Goal: Information Seeking & Learning: Learn about a topic

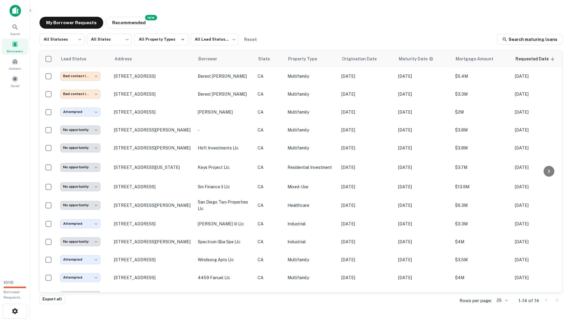
scroll to position [35, 0]
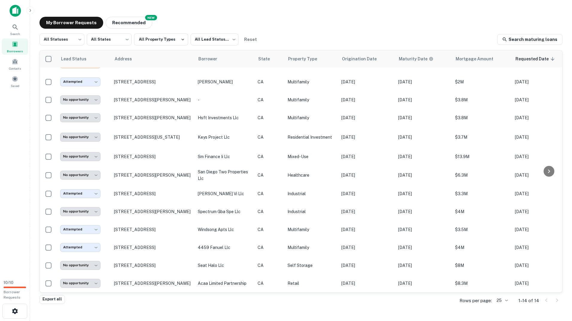
click at [488, 21] on div "My Borrower Requests NEW Recommended" at bounding box center [300, 23] width 523 height 12
click at [364, 9] on main "**********" at bounding box center [301, 160] width 542 height 321
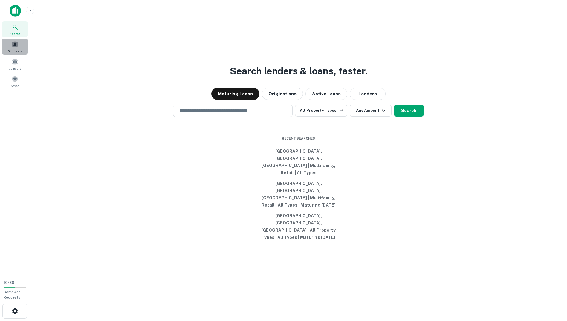
click at [11, 48] on div "Borrowers" at bounding box center [15, 47] width 26 height 16
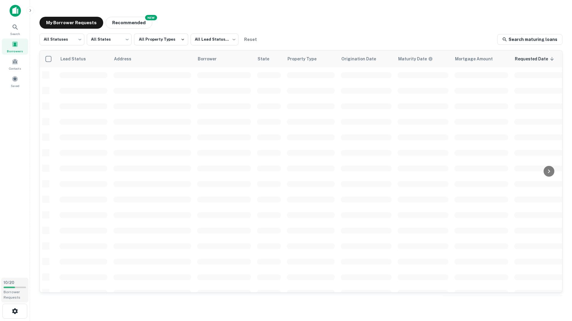
click at [14, 284] on span "10 / 20" at bounding box center [9, 283] width 11 height 4
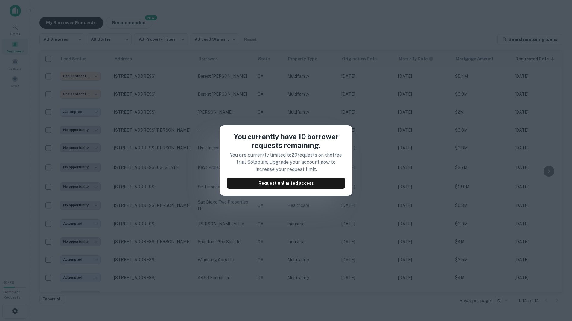
click at [269, 54] on div "You currently have 10 borrower requests remaining. You are currently limited to…" at bounding box center [286, 160] width 572 height 321
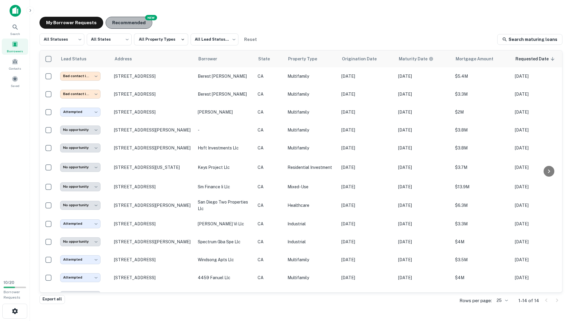
click at [115, 19] on button "Recommended" at bounding box center [129, 23] width 47 height 12
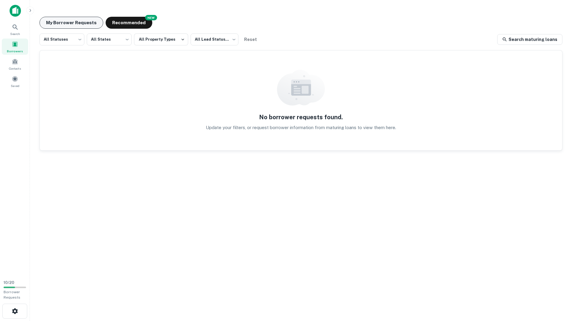
click at [63, 18] on button "My Borrower Requests" at bounding box center [71, 23] width 64 height 12
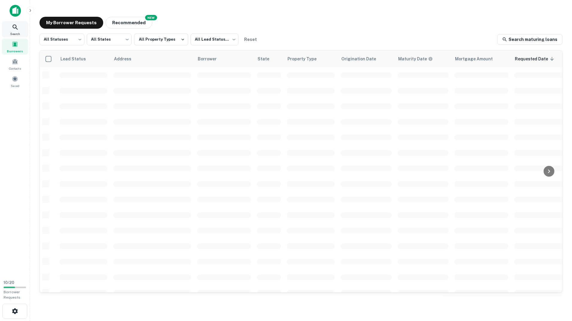
click at [17, 36] on div "Search" at bounding box center [15, 29] width 26 height 16
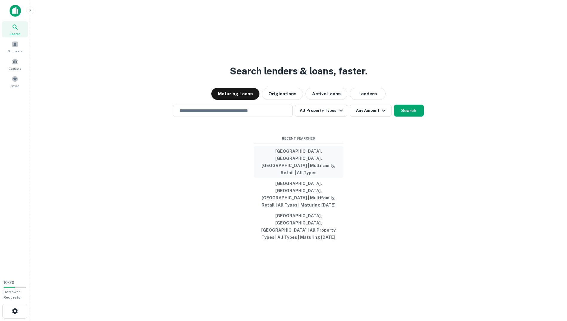
click at [312, 171] on button "[GEOGRAPHIC_DATA], [GEOGRAPHIC_DATA], [GEOGRAPHIC_DATA] | Multifamily, Retail |…" at bounding box center [299, 162] width 90 height 32
type input "**********"
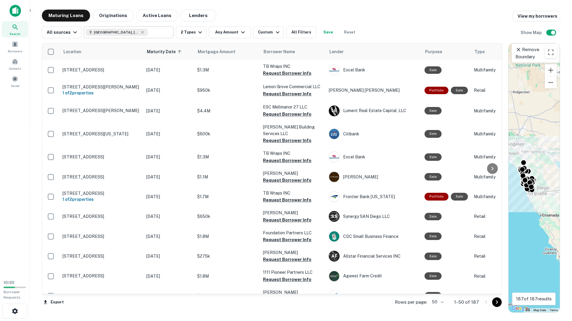
click at [152, 29] on input "text" at bounding box center [159, 32] width 23 height 8
type input "**********"
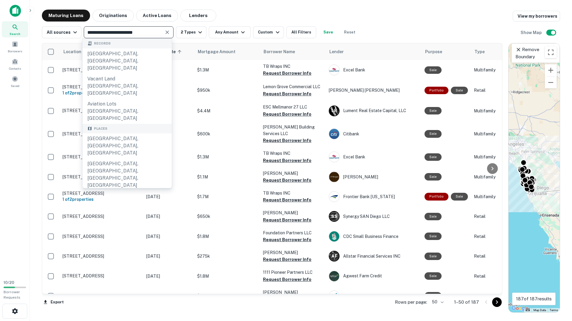
click at [166, 34] on icon "Clear" at bounding box center [167, 32] width 6 height 6
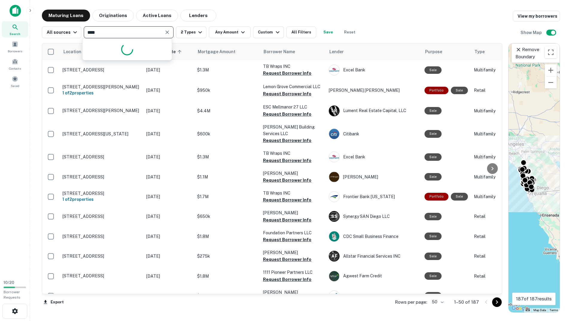
type input "*****"
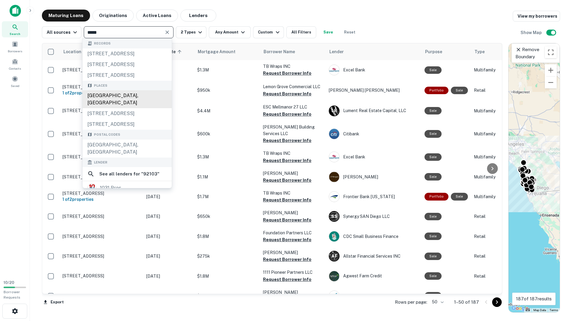
click at [130, 98] on div "San Diego, CA 92103, USA" at bounding box center [127, 99] width 89 height 18
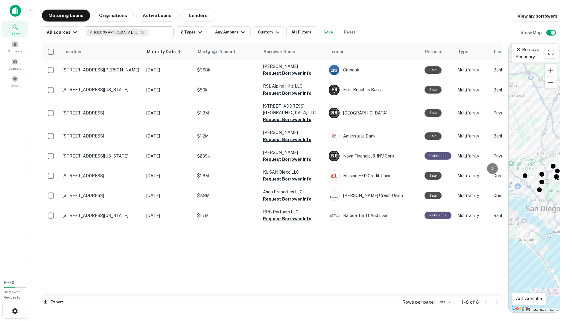
type input "**********"
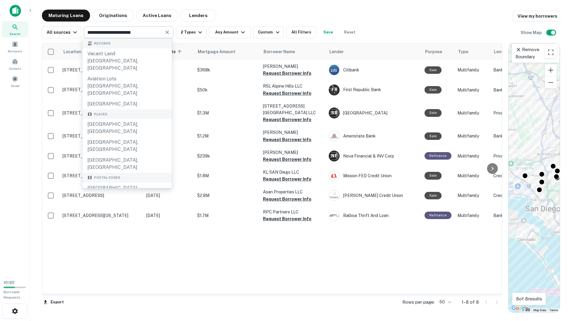
click at [238, 250] on div "Location Maturity Date sorted ascending Mortgage Amount Borrower Name Lender Pu…" at bounding box center [272, 168] width 460 height 251
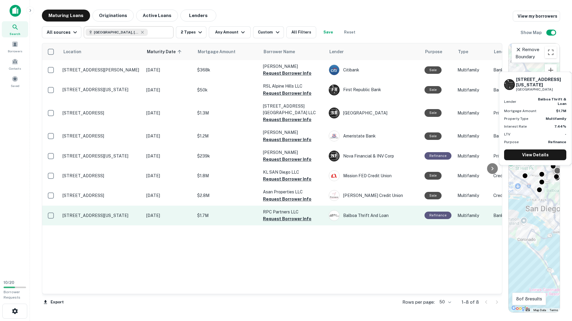
click at [65, 215] on p "[STREET_ADDRESS][US_STATE]" at bounding box center [102, 215] width 78 height 5
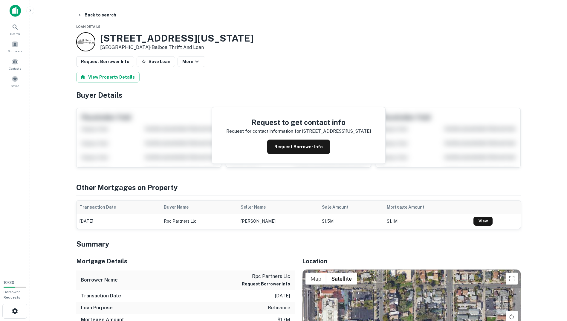
drag, startPoint x: 100, startPoint y: 35, endPoint x: 145, endPoint y: 47, distance: 45.8
click at [145, 47] on div "3941 Georgia St San Diego, CA92103 • Balboa Thrift And Loan" at bounding box center [176, 42] width 153 height 19
copy div "[STREET_ADDRESS][US_STATE]"
click at [289, 47] on div "3941 Georgia St San Diego, CA92103 • Balboa Thrift And Loan" at bounding box center [298, 41] width 445 height 19
click at [88, 12] on button "Back to search" at bounding box center [97, 15] width 44 height 11
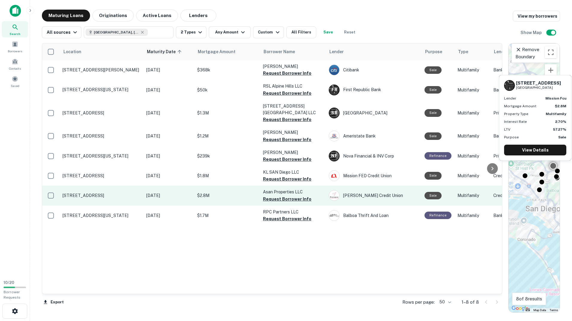
click at [118, 194] on p "[STREET_ADDRESS]" at bounding box center [102, 195] width 78 height 5
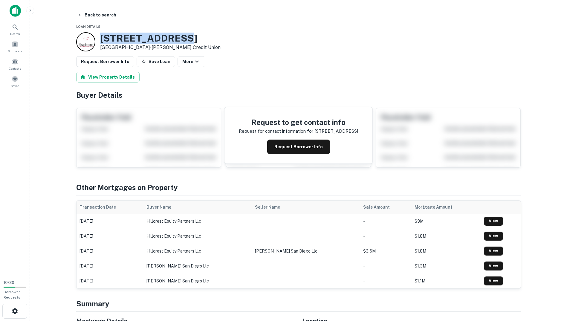
drag, startPoint x: 191, startPoint y: 38, endPoint x: 101, endPoint y: 38, distance: 89.7
click at [101, 38] on h3 "4204 Campus Ave" at bounding box center [160, 38] width 121 height 11
copy h3 "4204 Campus Ave"
click at [323, 48] on div "4204 Campus Ave San Diego, CA92103 • Fitzsimons Credit Union" at bounding box center [298, 41] width 445 height 19
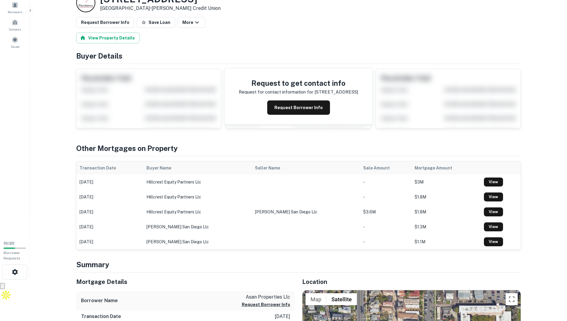
scroll to position [179, 0]
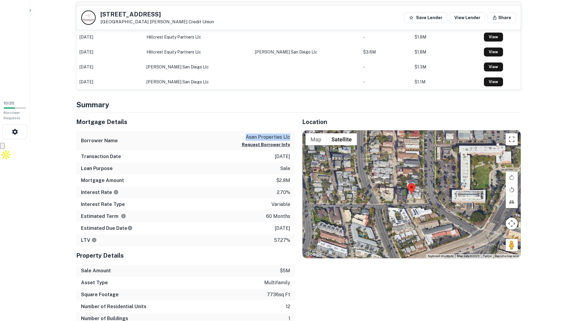
drag, startPoint x: 247, startPoint y: 137, endPoint x: 289, endPoint y: 136, distance: 42.8
click at [289, 136] on p "asan properties llc" at bounding box center [266, 137] width 48 height 7
copy p "asan properties llc"
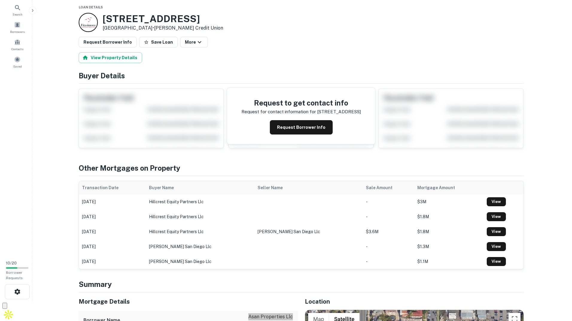
scroll to position [0, 0]
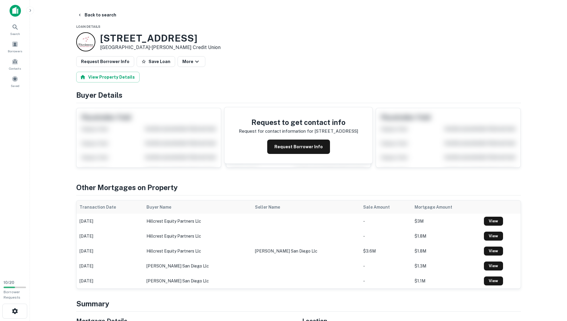
click at [103, 9] on main "Back to search Loan Details 4204 Campus Ave San Diego, CA92103 • Fitzsimons Cre…" at bounding box center [298, 160] width 537 height 321
click at [103, 13] on button "Back to search" at bounding box center [97, 15] width 44 height 11
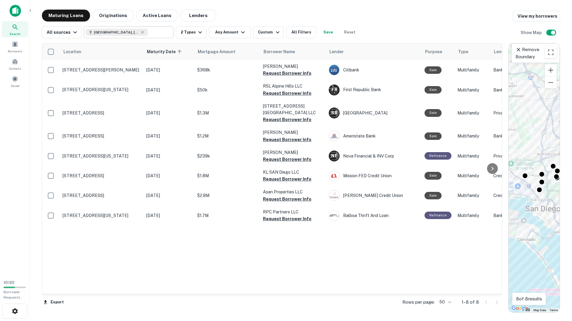
click at [142, 31] on icon at bounding box center [142, 32] width 5 height 5
type input "**********"
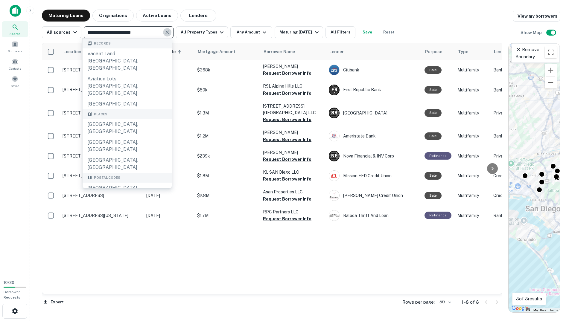
click at [164, 32] on icon "Clear" at bounding box center [167, 32] width 6 height 6
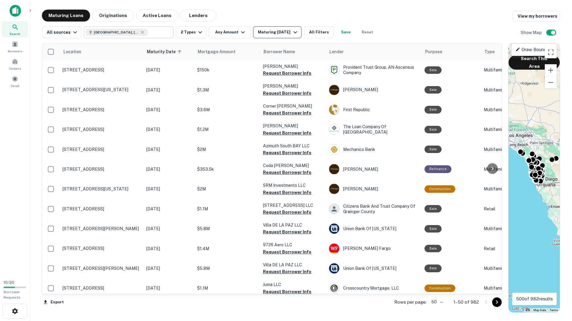
click at [258, 33] on div "Maturing In 6 Months" at bounding box center [278, 32] width 41 height 7
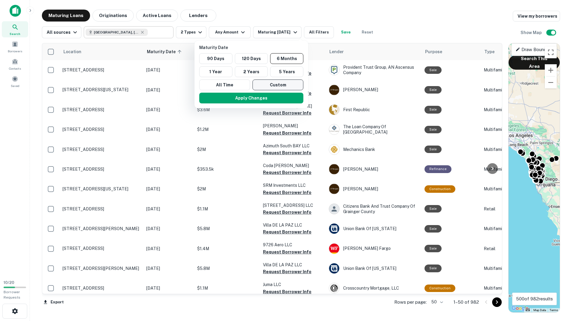
click at [267, 85] on button "Custom" at bounding box center [277, 85] width 51 height 11
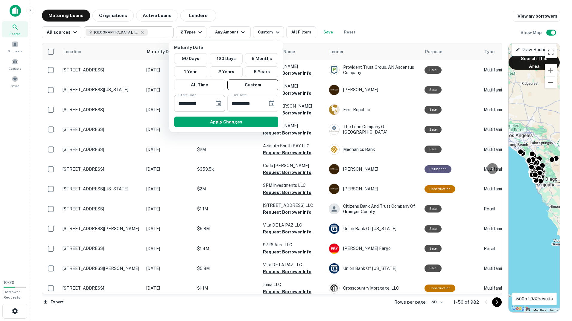
click at [217, 103] on icon "Choose date, selected date is Feb 20, 2025" at bounding box center [218, 103] width 7 height 7
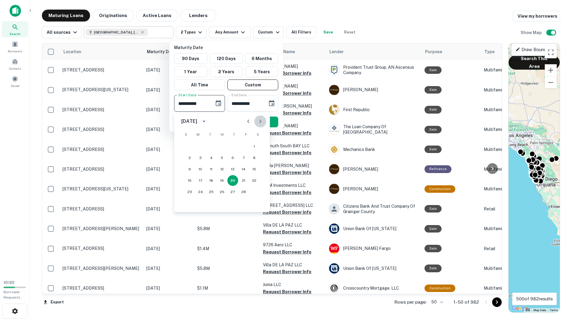
click at [261, 120] on icon "Next month" at bounding box center [260, 121] width 7 height 7
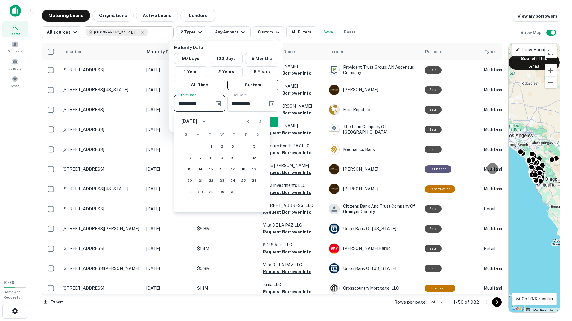
click at [261, 120] on icon "Next month" at bounding box center [260, 121] width 7 height 7
click at [188, 205] on button "30" at bounding box center [189, 203] width 11 height 11
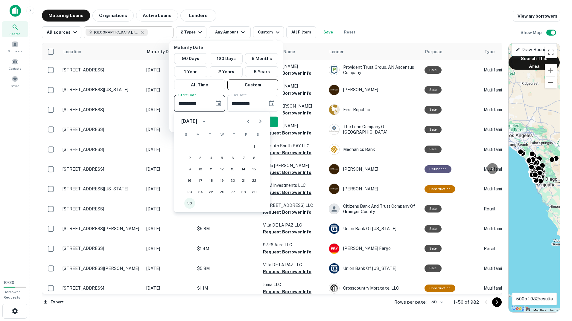
type input "**********"
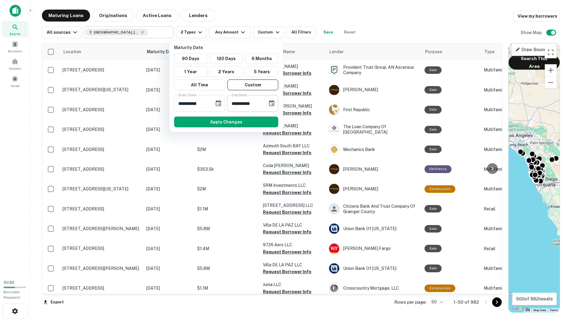
click at [271, 103] on icon "Choose date, selected date is Aug 19, 2025" at bounding box center [271, 103] width 7 height 7
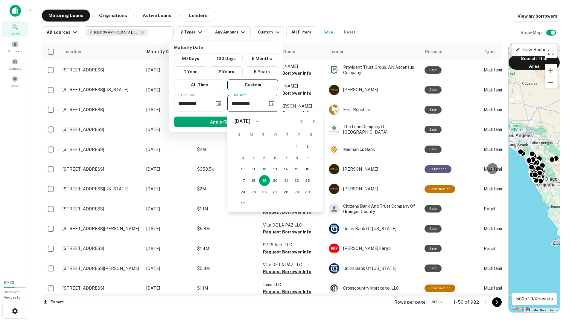
click at [313, 123] on icon "Next month" at bounding box center [314, 122] width 2 height 4
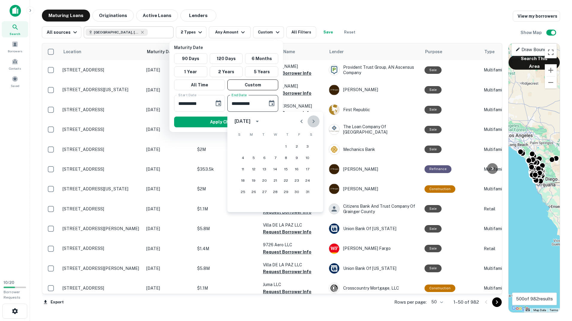
click at [313, 123] on icon "Next month" at bounding box center [314, 122] width 2 height 4
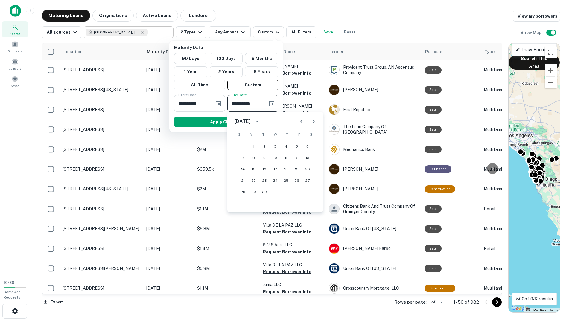
click at [305, 122] on button "Previous month" at bounding box center [301, 121] width 12 height 12
click at [305, 121] on button "Previous month" at bounding box center [301, 121] width 12 height 12
click at [274, 179] on button "25" at bounding box center [275, 180] width 11 height 11
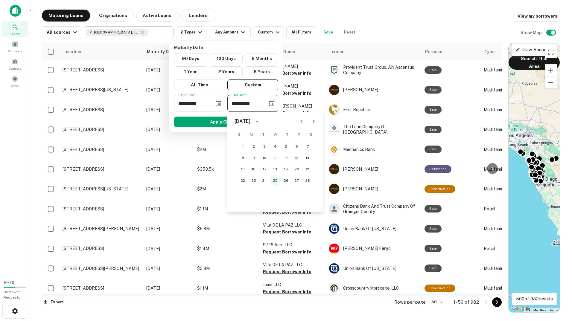
type input "**********"
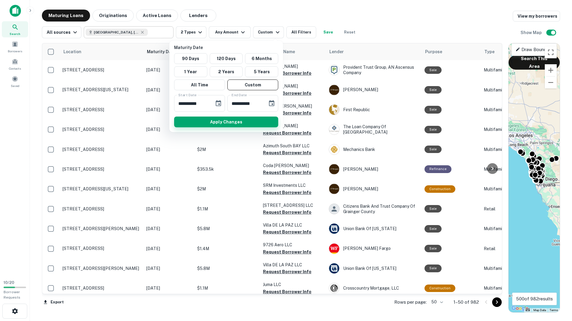
click at [237, 121] on button "Apply Changes" at bounding box center [226, 122] width 104 height 11
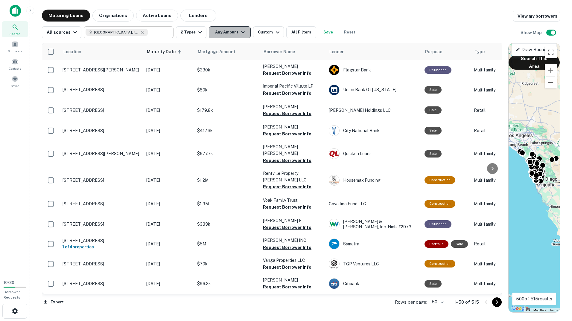
click at [231, 33] on button "Any Amount" at bounding box center [230, 32] width 42 height 12
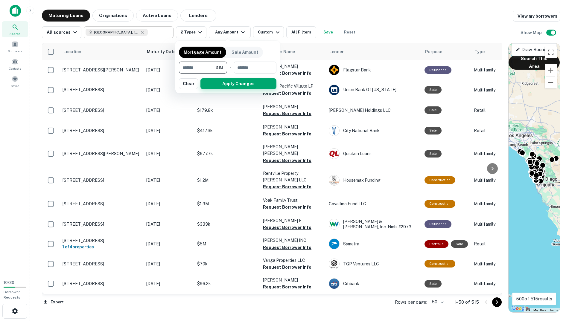
type input "*******"
click at [238, 88] on button "Apply Changes" at bounding box center [238, 83] width 76 height 11
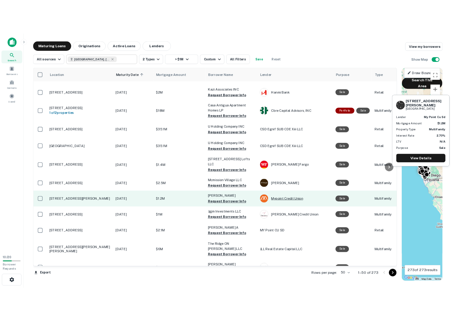
scroll to position [389, 0]
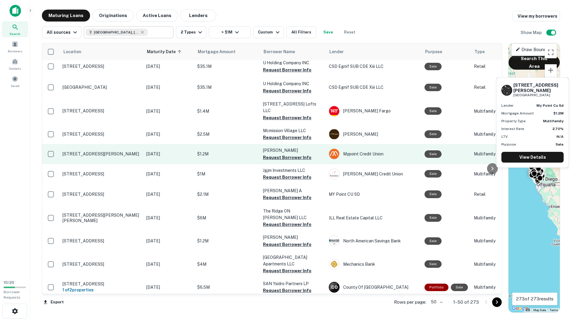
click at [127, 151] on p "1571 Oliver Ave San Diego, CA92109" at bounding box center [102, 153] width 78 height 5
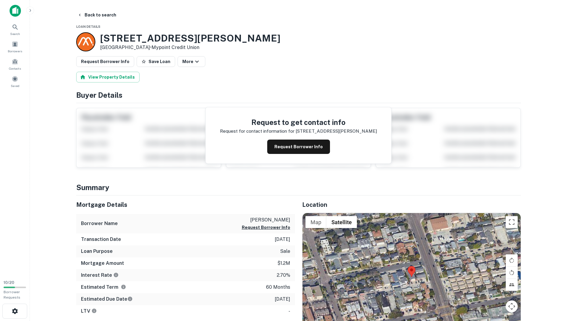
drag, startPoint x: 247, startPoint y: 217, endPoint x: 290, endPoint y: 215, distance: 42.8
click at [290, 215] on div "Borrower Name lattimer george w Request Borrower Info" at bounding box center [185, 223] width 219 height 19
click at [293, 223] on div "Borrower Name lattimer george w Request Borrower Info" at bounding box center [185, 223] width 219 height 19
drag, startPoint x: 293, startPoint y: 220, endPoint x: 298, endPoint y: 223, distance: 5.8
click at [298, 223] on div "Mortgage Details Borrower Name lattimer george w Request Borrower Info Transact…" at bounding box center [295, 296] width 452 height 200
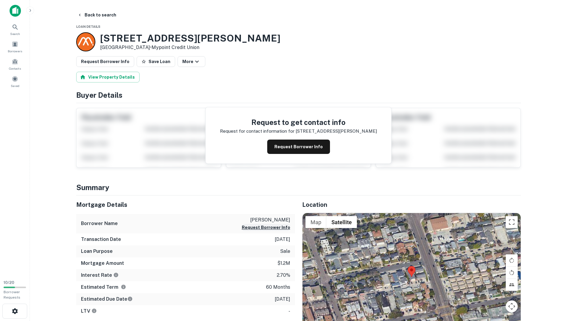
drag, startPoint x: 298, startPoint y: 223, endPoint x: 289, endPoint y: 224, distance: 9.4
click at [292, 226] on div "Borrower Name lattimer george w Request Borrower Info" at bounding box center [185, 223] width 219 height 19
click at [284, 222] on p "[PERSON_NAME]" at bounding box center [266, 220] width 48 height 7
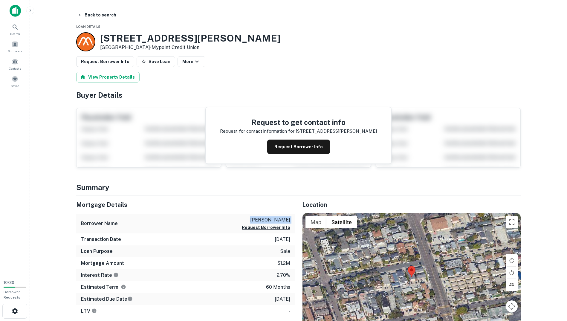
click at [284, 222] on p "[PERSON_NAME]" at bounding box center [266, 220] width 48 height 7
copy div "lattimer george w Request Borrower Info"
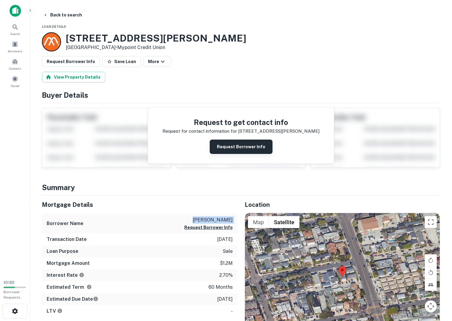
click at [226, 146] on button "Request Borrower Info" at bounding box center [241, 147] width 63 height 14
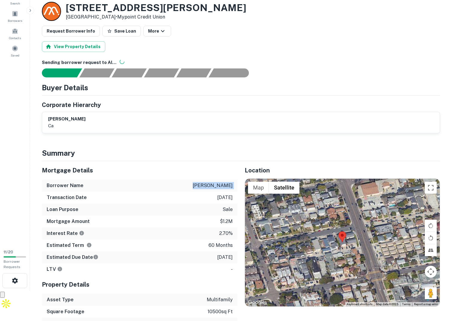
scroll to position [60, 0]
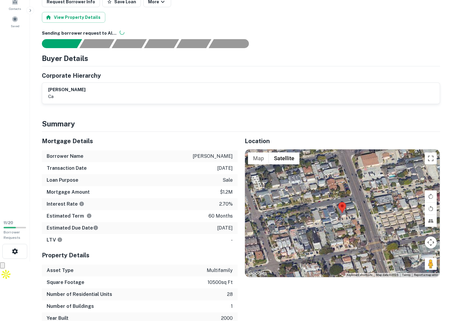
click at [199, 149] on div "Mortgage Details" at bounding box center [140, 141] width 196 height 19
click at [269, 158] on button "Satellite" at bounding box center [284, 159] width 31 height 12
click at [263, 158] on button "Map" at bounding box center [258, 159] width 21 height 12
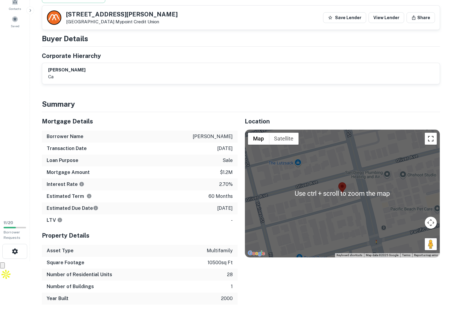
click at [431, 138] on button "Toggle fullscreen view" at bounding box center [431, 139] width 12 height 12
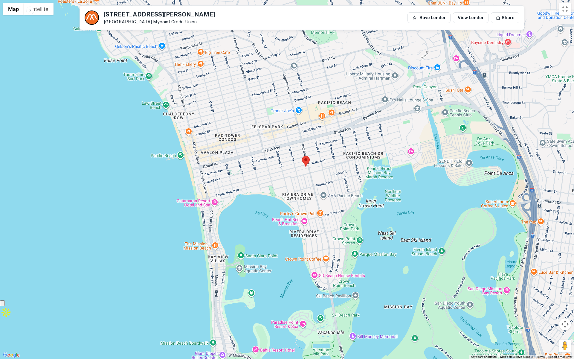
click at [38, 10] on button "Satellite" at bounding box center [39, 9] width 30 height 12
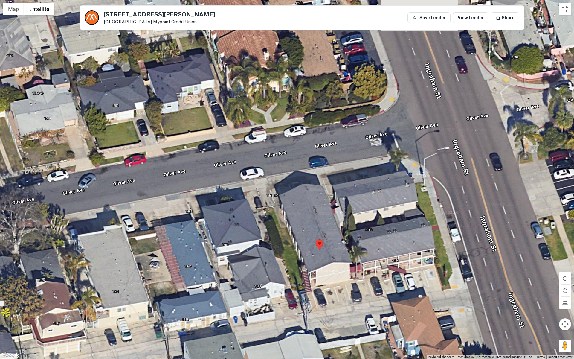
drag, startPoint x: 279, startPoint y: 159, endPoint x: 337, endPoint y: 275, distance: 130.0
click at [337, 275] on div at bounding box center [287, 179] width 574 height 359
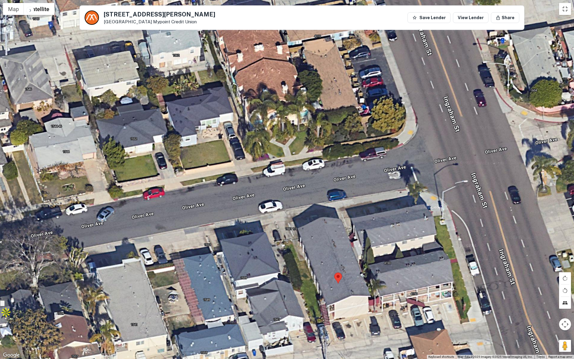
click at [566, 303] on button "Tilt map" at bounding box center [565, 303] width 12 height 12
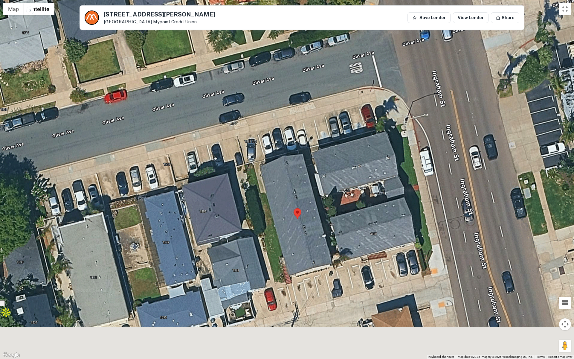
drag, startPoint x: 349, startPoint y: 198, endPoint x: 331, endPoint y: 150, distance: 51.2
click at [331, 150] on div at bounding box center [287, 179] width 574 height 359
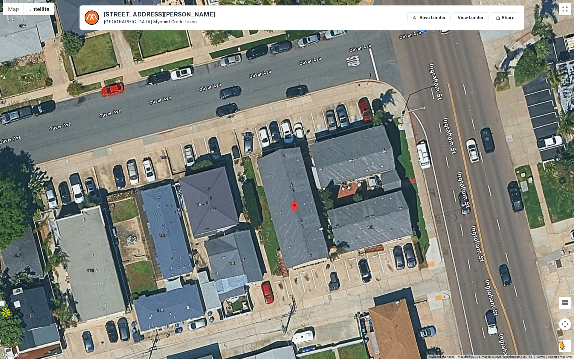
click at [563, 321] on button "Drag Pegman onto the map to open Street View" at bounding box center [565, 346] width 12 height 12
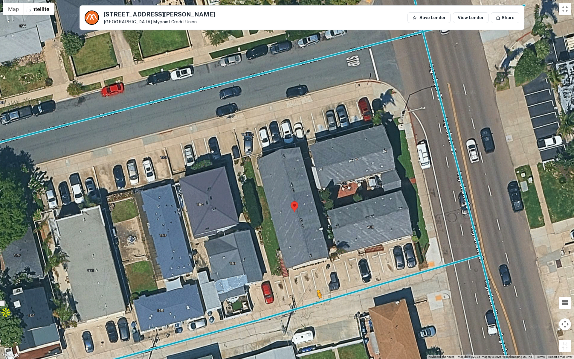
drag, startPoint x: 560, startPoint y: 346, endPoint x: 315, endPoint y: 301, distance: 249.0
click at [315, 301] on div "To activate drag with keyboard, press Alt + Enter. Once in keyboard drag state,…" at bounding box center [287, 179] width 574 height 359
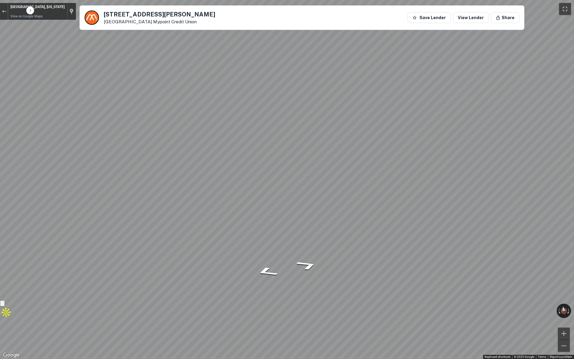
click at [567, 231] on html "Search Borrowers Contacts Saved 11 / 20 Borrower Requests Back to search 1571 O…" at bounding box center [287, 119] width 574 height 359
click at [2, 11] on div "Exit the Street View" at bounding box center [4, 12] width 4 height 4
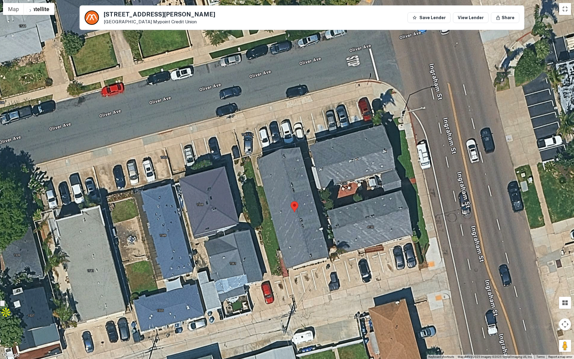
click at [262, 80] on div "Loading..." at bounding box center [287, 179] width 574 height 359
drag, startPoint x: 563, startPoint y: 344, endPoint x: 263, endPoint y: 80, distance: 400.0
click at [263, 80] on div "Loading... Use ctrl + scroll to zoom the map Map Terrain Satellite Labels Keybo…" at bounding box center [287, 179] width 574 height 359
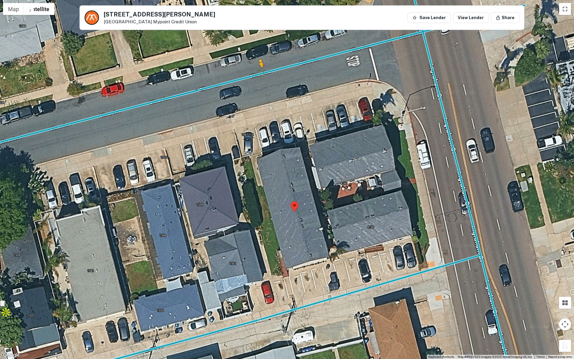
drag, startPoint x: 567, startPoint y: 347, endPoint x: 259, endPoint y: 76, distance: 410.2
click at [259, 76] on div "To activate drag with keyboard, press Alt + Enter. Once in keyboard drag state,…" at bounding box center [287, 179] width 574 height 359
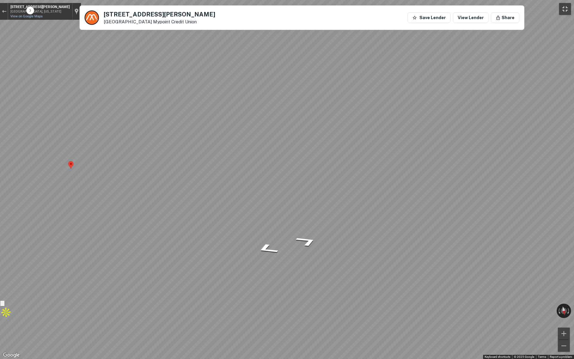
click at [566, 7] on button "Toggle fullscreen view" at bounding box center [565, 9] width 12 height 12
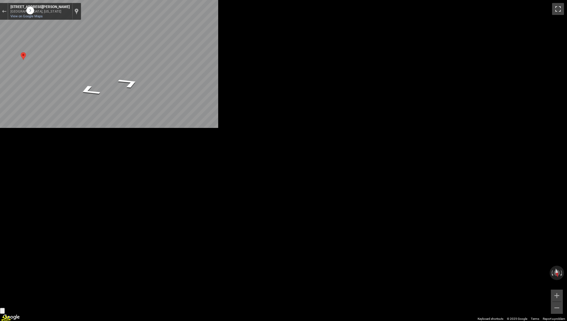
scroll to position [0, 0]
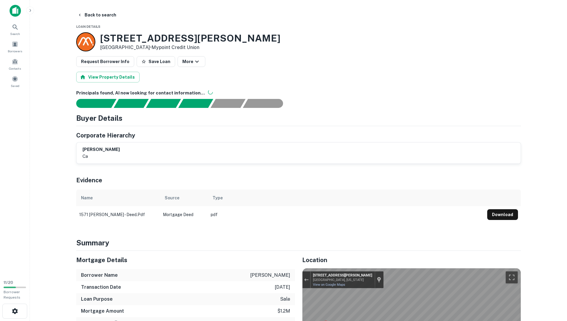
click at [155, 161] on div "lattimer george w ca" at bounding box center [299, 153] width 444 height 21
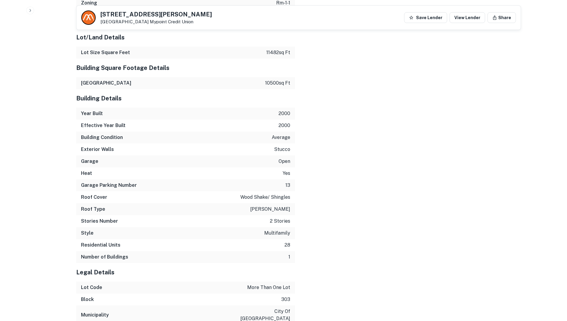
scroll to position [757, 0]
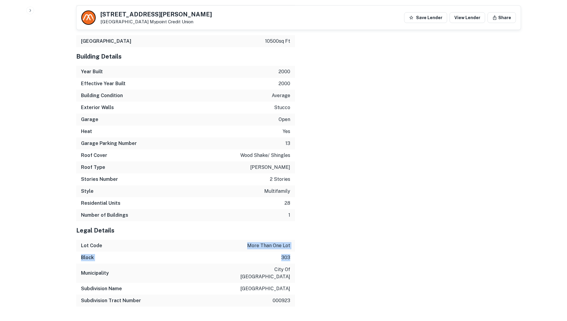
drag, startPoint x: 249, startPoint y: 241, endPoint x: 318, endPoint y: 250, distance: 70.3
click at [318, 250] on div "Mortgage Details Borrower Name lattimer george w Mortgage Amount $1.2m Lender N…" at bounding box center [295, 3] width 452 height 608
drag, startPoint x: 318, startPoint y: 250, endPoint x: 307, endPoint y: 272, distance: 24.2
click at [307, 272] on div "Mortgage Details Borrower Name lattimer george w Mortgage Amount $1.2m Lender N…" at bounding box center [295, 3] width 452 height 608
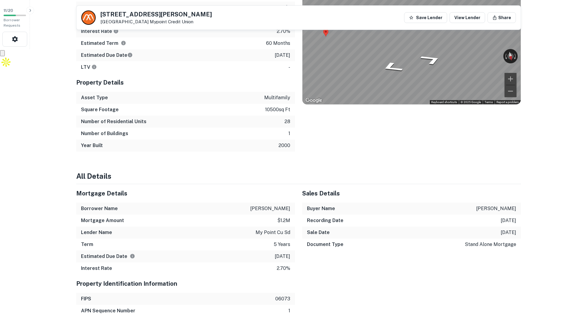
scroll to position [189, 0]
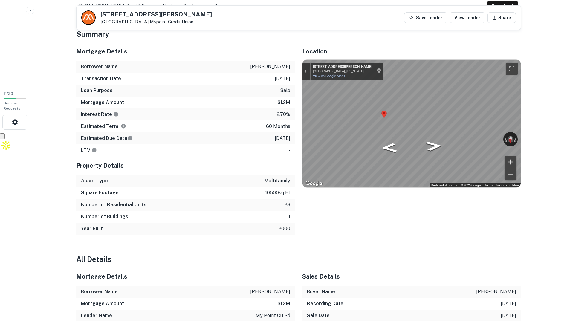
click at [510, 159] on button "Zoom in" at bounding box center [511, 162] width 12 height 12
click at [511, 174] on button "Zoom out" at bounding box center [511, 174] width 12 height 12
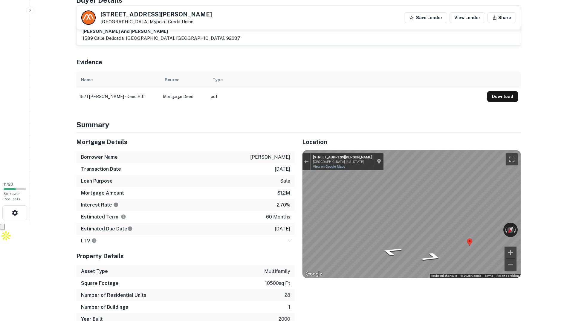
scroll to position [0, 0]
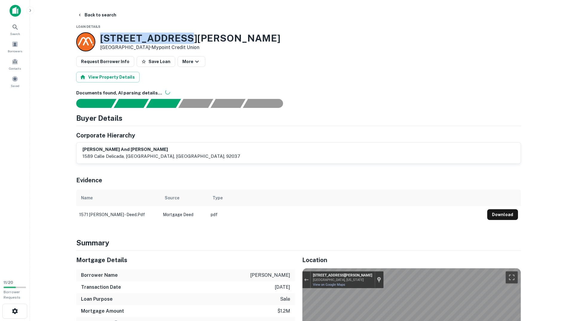
drag, startPoint x: 176, startPoint y: 37, endPoint x: 100, endPoint y: 32, distance: 76.1
click at [100, 32] on div "1571 Oliver Ave San Diego, CA92109 • Mypoint Credit Union" at bounding box center [178, 41] width 204 height 19
copy h3 "[STREET_ADDRESS][PERSON_NAME]"
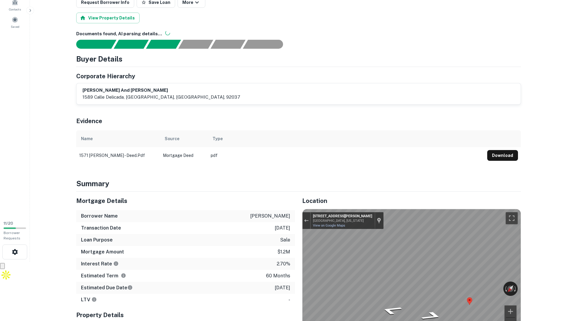
scroll to position [60, 0]
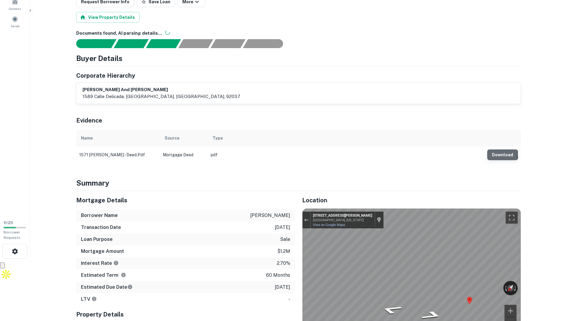
click at [502, 154] on button "Download" at bounding box center [502, 155] width 31 height 11
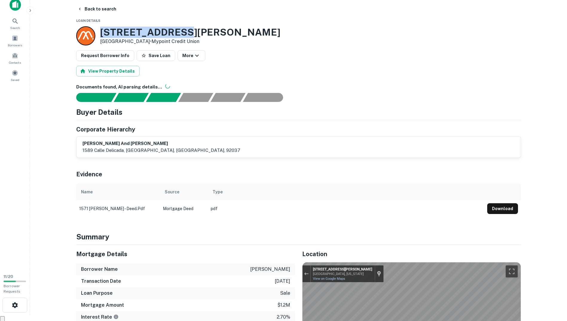
scroll to position [0, 0]
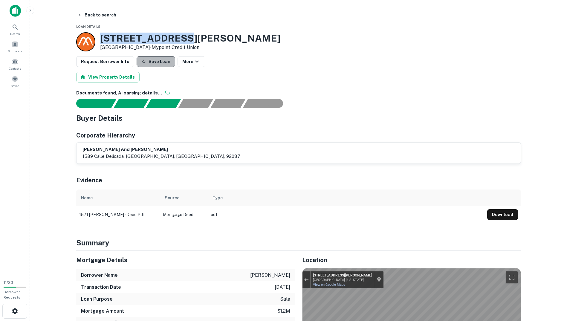
click at [152, 64] on button "Save Loan" at bounding box center [156, 61] width 39 height 11
click at [205, 78] on div "View Property Details" at bounding box center [298, 77] width 445 height 11
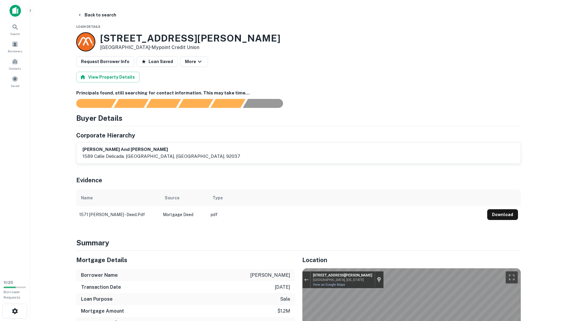
drag, startPoint x: 220, startPoint y: 190, endPoint x: 216, endPoint y: 123, distance: 67.4
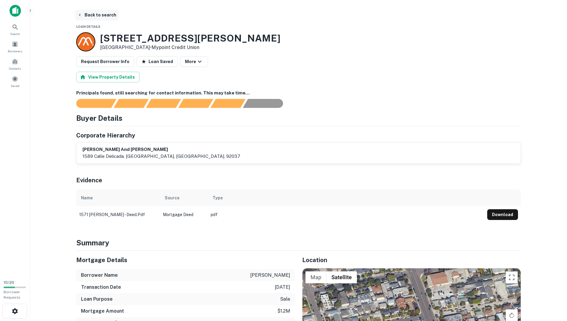
click at [95, 15] on button "Back to search" at bounding box center [97, 15] width 44 height 11
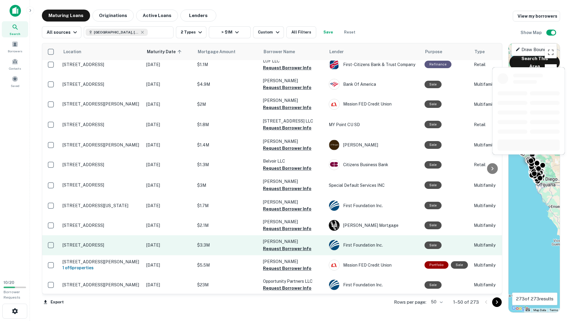
scroll to position [796, 0]
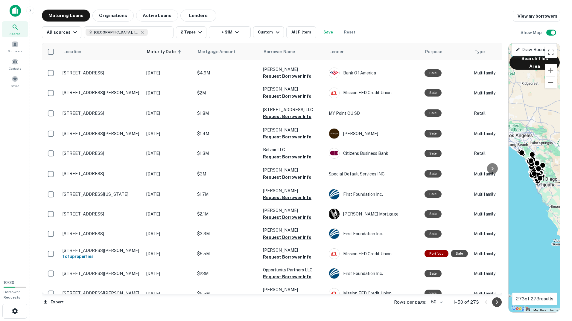
click at [494, 303] on icon "Go to next page" at bounding box center [496, 302] width 7 height 7
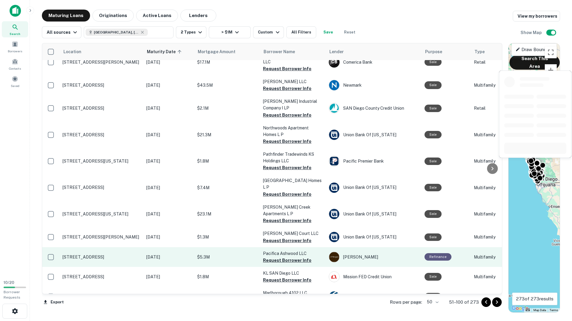
scroll to position [852, 0]
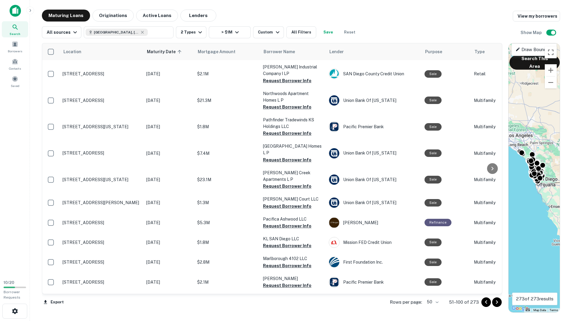
click at [496, 299] on icon "Go to next page" at bounding box center [496, 302] width 7 height 7
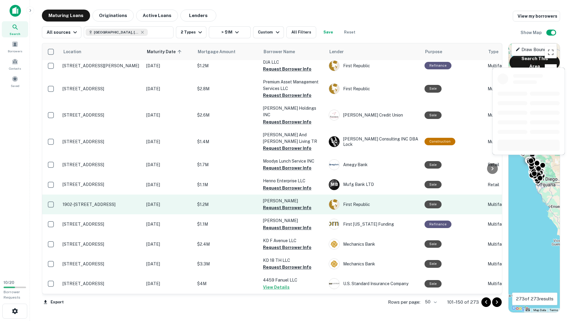
scroll to position [800, 0]
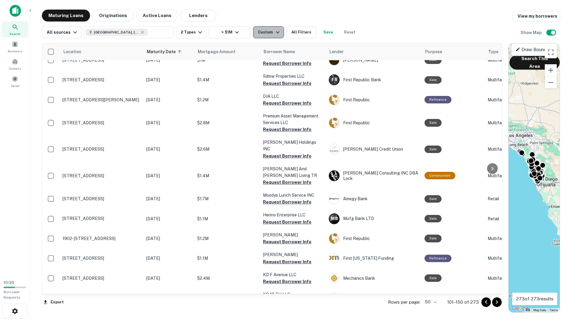
click at [263, 36] on button "Custom" at bounding box center [268, 32] width 31 height 12
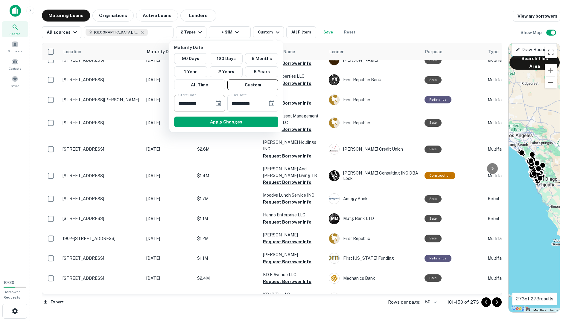
click at [219, 102] on icon "Choose date, selected date is Nov 30, 2025" at bounding box center [218, 103] width 5 height 6
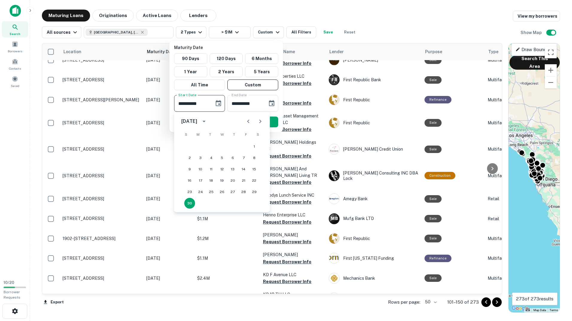
click at [261, 118] on button "Next month" at bounding box center [260, 121] width 12 height 12
click at [230, 145] on button "1" at bounding box center [232, 146] width 11 height 11
type input "**********"
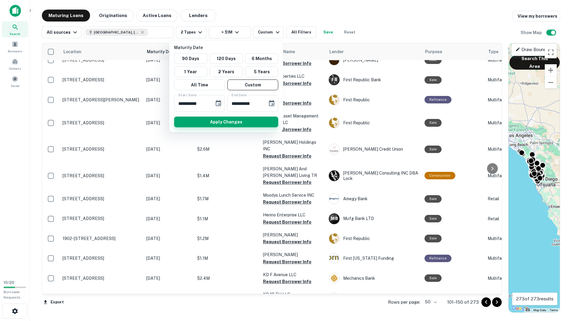
click at [231, 121] on button "Apply Changes" at bounding box center [226, 122] width 104 height 11
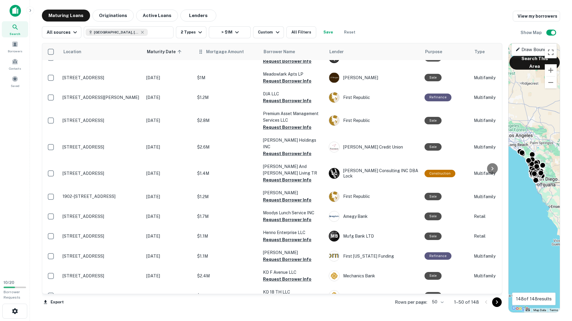
drag, startPoint x: 228, startPoint y: 112, endPoint x: 229, endPoint y: 46, distance: 65.8
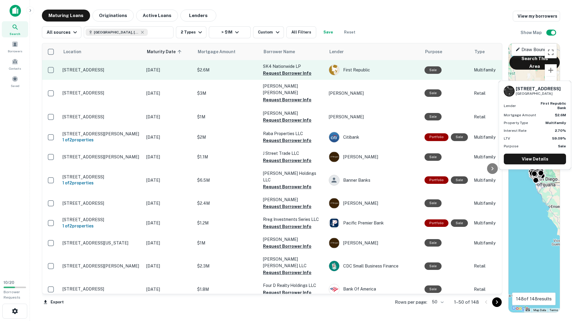
click at [221, 68] on p "$2.6M" at bounding box center [227, 70] width 60 height 7
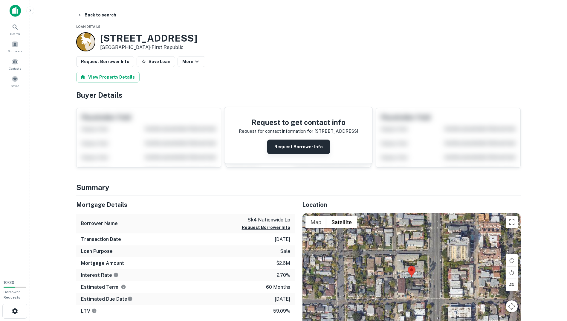
click at [290, 144] on button "Request Borrower Info" at bounding box center [298, 147] width 63 height 14
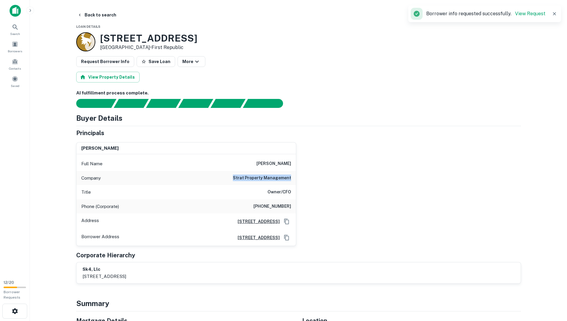
drag, startPoint x: 235, startPoint y: 176, endPoint x: 308, endPoint y: 183, distance: 73.3
click at [308, 183] on div "randy strauss Full Name randy strauss Company strat property management Title O…" at bounding box center [296, 192] width 450 height 109
drag, startPoint x: 308, startPoint y: 183, endPoint x: 332, endPoint y: 198, distance: 28.6
click at [332, 198] on div "randy strauss Full Name randy strauss Company strat property management Title O…" at bounding box center [296, 192] width 450 height 109
drag, startPoint x: 262, startPoint y: 165, endPoint x: 309, endPoint y: 165, distance: 46.7
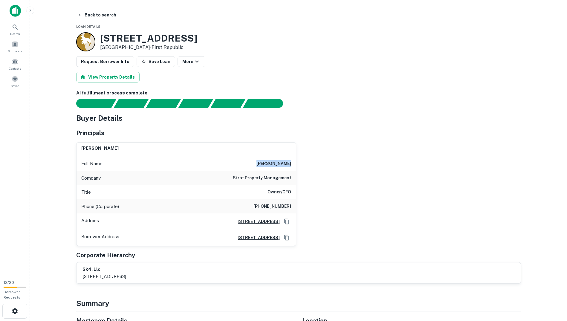
click at [309, 165] on div "randy strauss Full Name randy strauss Company strat property management Title O…" at bounding box center [296, 192] width 450 height 109
drag, startPoint x: 309, startPoint y: 165, endPoint x: 309, endPoint y: 189, distance: 23.9
click at [332, 199] on div "randy strauss Full Name randy strauss Company strat property management Title O…" at bounding box center [296, 192] width 450 height 109
drag, startPoint x: 274, startPoint y: 181, endPoint x: 314, endPoint y: 180, distance: 40.1
click at [314, 180] on div "randy strauss Full Name randy strauss Company strat property management Title O…" at bounding box center [296, 192] width 450 height 109
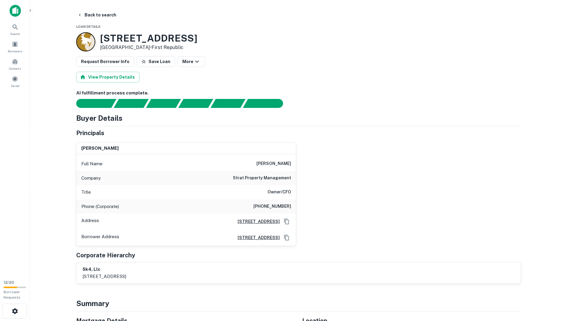
drag, startPoint x: 314, startPoint y: 180, endPoint x: 316, endPoint y: 202, distance: 21.6
click at [323, 205] on div "randy strauss Full Name randy strauss Company strat property management Title O…" at bounding box center [296, 192] width 450 height 109
drag, startPoint x: 267, startPoint y: 190, endPoint x: 312, endPoint y: 194, distance: 45.7
click at [312, 194] on div "randy strauss Full Name randy strauss Company strat property management Title O…" at bounding box center [296, 192] width 450 height 109
drag, startPoint x: 312, startPoint y: 194, endPoint x: 312, endPoint y: 217, distance: 23.0
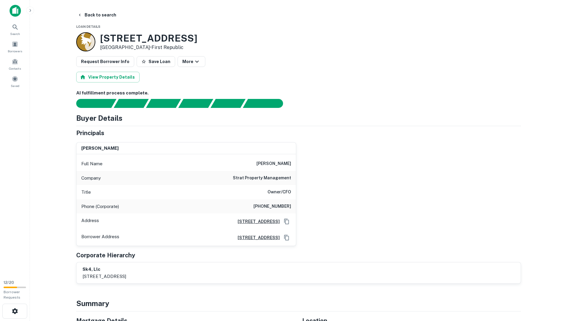
click at [322, 225] on div "randy strauss Full Name randy strauss Company strat property management Title O…" at bounding box center [296, 192] width 450 height 109
drag, startPoint x: 283, startPoint y: 200, endPoint x: 320, endPoint y: 197, distance: 36.6
click at [320, 197] on div "randy strauss Full Name randy strauss Company strat property management Title O…" at bounding box center [296, 192] width 450 height 109
drag, startPoint x: 320, startPoint y: 197, endPoint x: 335, endPoint y: 218, distance: 25.7
click at [335, 218] on div "randy strauss Full Name randy strauss Company strat property management Title O…" at bounding box center [296, 192] width 450 height 109
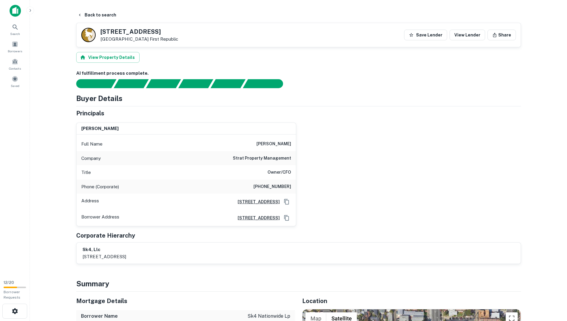
drag, startPoint x: 415, startPoint y: 204, endPoint x: 447, endPoint y: -22, distance: 228.6
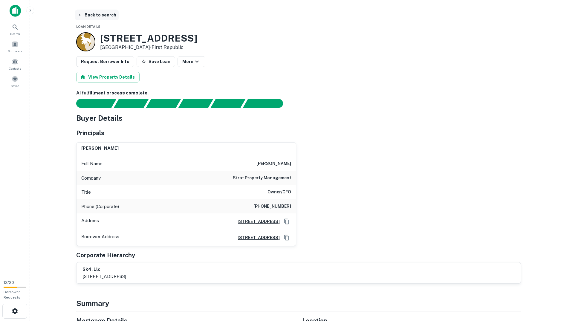
click at [88, 15] on button "Back to search" at bounding box center [97, 15] width 44 height 11
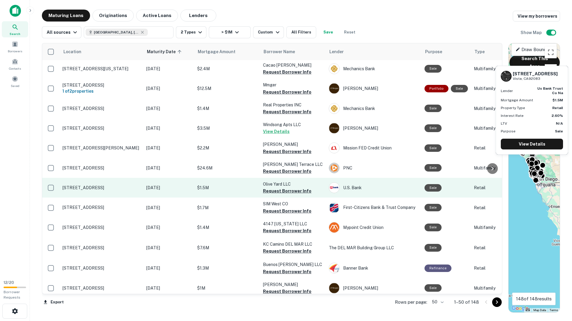
scroll to position [780, 0]
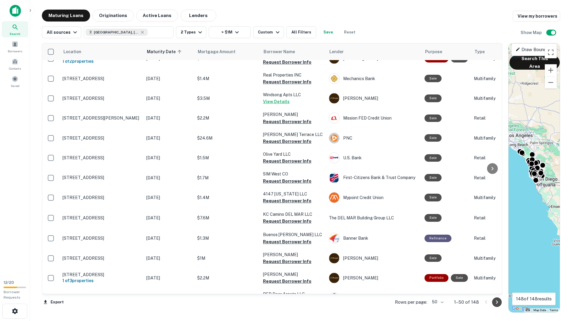
click at [496, 303] on icon "Go to next page" at bounding box center [497, 303] width 2 height 4
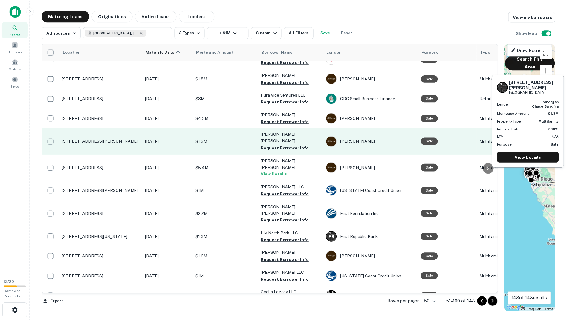
scroll to position [750, 0]
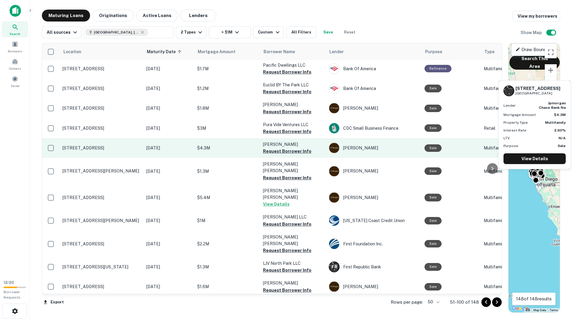
click at [206, 145] on p "$4.3M" at bounding box center [227, 148] width 60 height 7
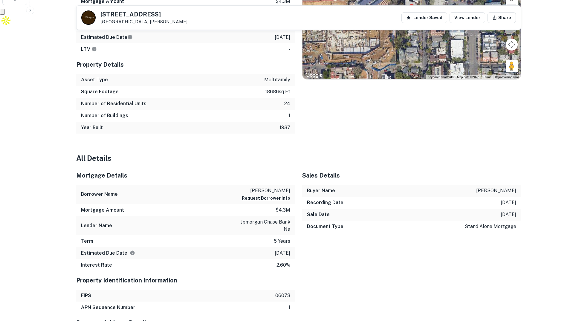
scroll to position [359, 0]
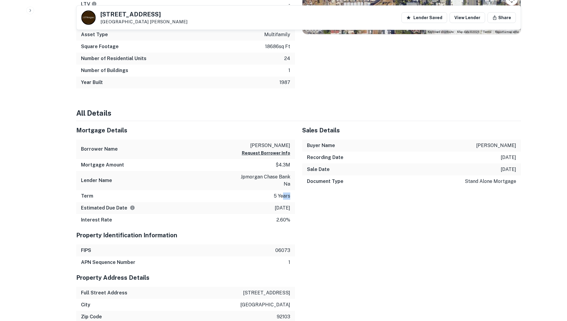
drag, startPoint x: 284, startPoint y: 197, endPoint x: 316, endPoint y: 201, distance: 31.9
drag, startPoint x: 316, startPoint y: 201, endPoint x: 307, endPoint y: 216, distance: 17.2
drag, startPoint x: 289, startPoint y: 199, endPoint x: 305, endPoint y: 199, distance: 16.5
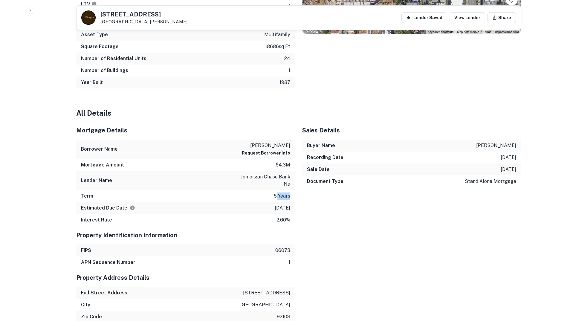
drag, startPoint x: 305, startPoint y: 199, endPoint x: 327, endPoint y: 226, distance: 34.2
click at [327, 226] on div "Sales Details Buyer Name sucato vincent s Recording Date 2/3/2021 Sale Date 1/2…" at bounding box center [408, 173] width 226 height 105
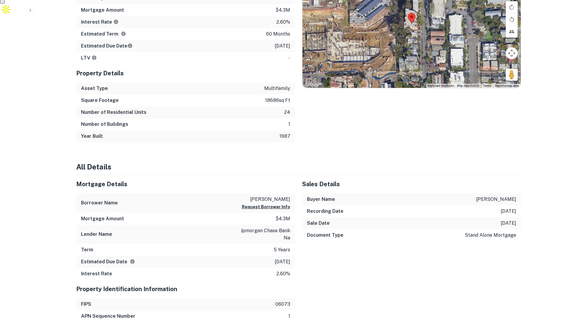
scroll to position [0, 0]
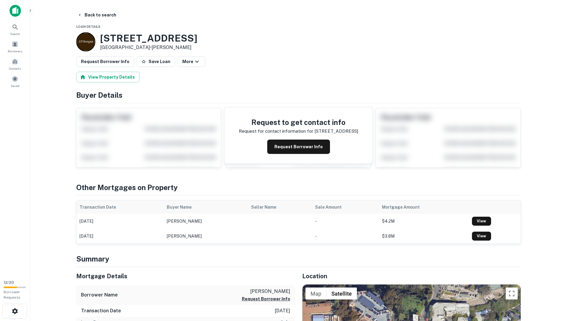
drag, startPoint x: 121, startPoint y: 190, endPoint x: 133, endPoint y: 93, distance: 97.3
drag, startPoint x: 171, startPoint y: 44, endPoint x: 97, endPoint y: 43, distance: 74.2
click at [97, 43] on div "4260 3rd Ave San Diego, CA92103 • J.p. Morgan" at bounding box center [136, 41] width 121 height 19
click at [174, 39] on div "4260 3rd Ave San Diego, CA92103 • J.p. Morgan" at bounding box center [298, 41] width 445 height 19
drag, startPoint x: 165, startPoint y: 39, endPoint x: 101, endPoint y: 42, distance: 63.8
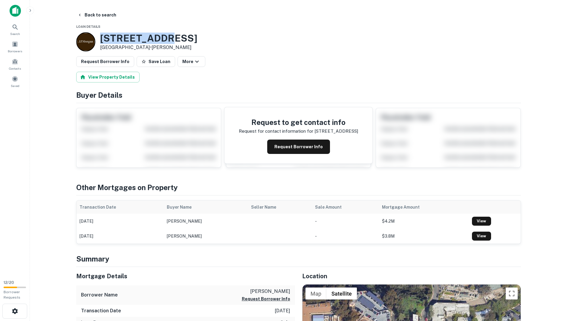
click at [101, 42] on h3 "4260 3rd Ave" at bounding box center [148, 38] width 97 height 11
copy h3 "4260 3rd Ave"
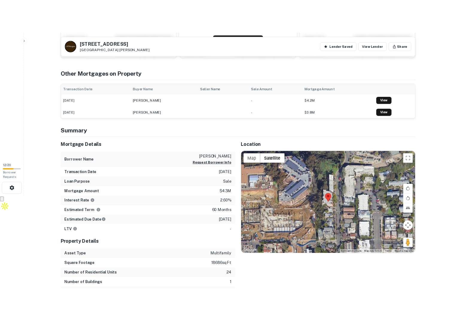
scroll to position [12, 0]
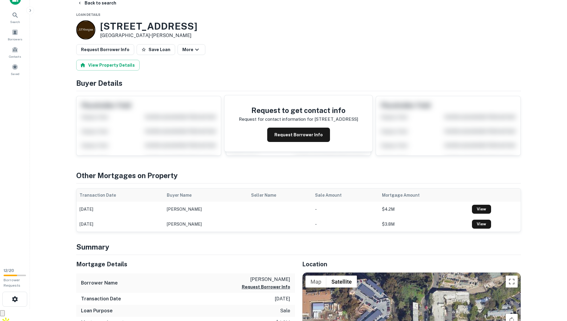
click at [280, 118] on p "Request for contact information for" at bounding box center [276, 119] width 74 height 7
click at [286, 132] on button "Request Borrower Info" at bounding box center [298, 135] width 63 height 14
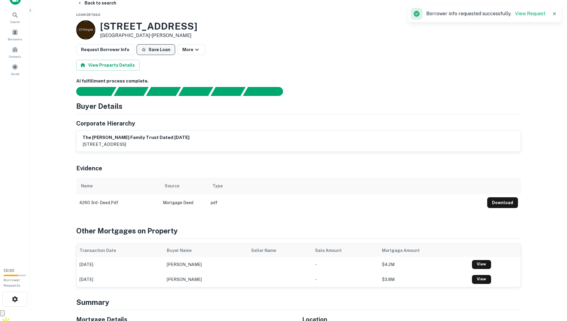
click at [148, 51] on button "Save Loan" at bounding box center [156, 49] width 39 height 11
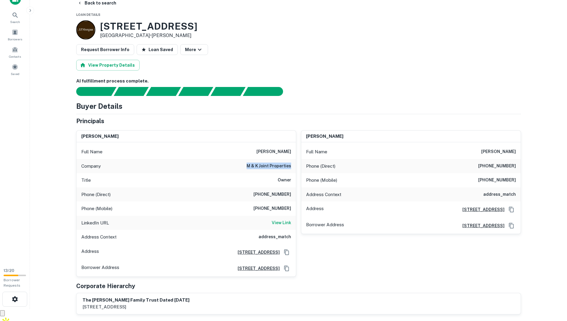
drag, startPoint x: 248, startPoint y: 164, endPoint x: 294, endPoint y: 163, distance: 46.1
click at [294, 163] on div "Company m & k joint properties" at bounding box center [187, 166] width 220 height 14
copy h6 "m & k joint properties"
click at [277, 224] on h6 "View Link" at bounding box center [281, 223] width 19 height 7
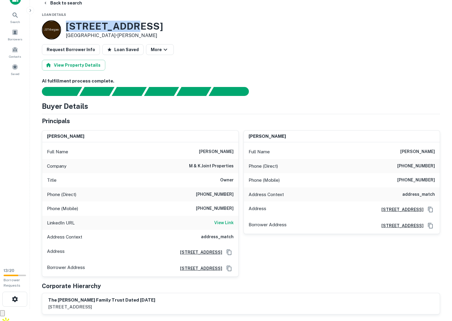
drag, startPoint x: 130, startPoint y: 27, endPoint x: 67, endPoint y: 22, distance: 63.3
click at [67, 22] on h3 "4260 3rd Ave" at bounding box center [114, 26] width 97 height 11
copy h3 "4260 3rd Ave"
drag, startPoint x: 250, startPoint y: 60, endPoint x: 223, endPoint y: 62, distance: 26.4
click at [249, 60] on div "View Property Details" at bounding box center [241, 65] width 398 height 11
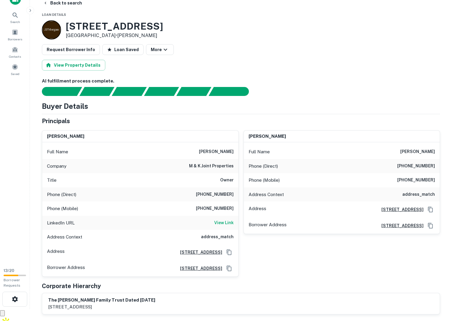
drag, startPoint x: 66, startPoint y: 36, endPoint x: 110, endPoint y: 36, distance: 44.3
click at [110, 36] on p "San Diego, CA92103 • J.p. Morgan" at bounding box center [114, 35] width 97 height 7
copy p "San Diego, CA92103"
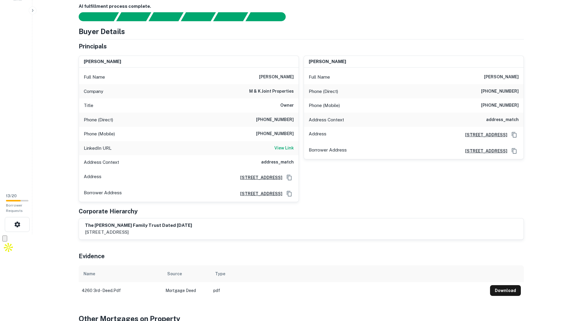
scroll to position [0, 0]
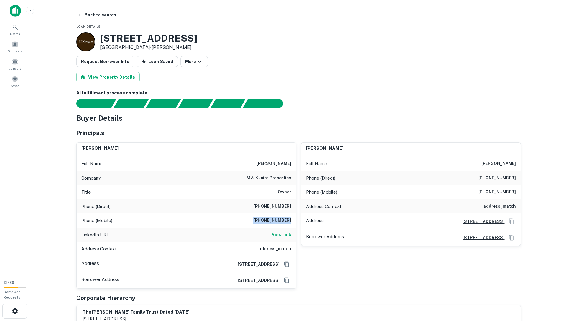
drag, startPoint x: 271, startPoint y: 220, endPoint x: 293, endPoint y: 218, distance: 22.6
click at [293, 218] on div "Phone (Mobile) (858) 717-1913" at bounding box center [187, 221] width 220 height 14
copy h6 "(858) 717-1913"
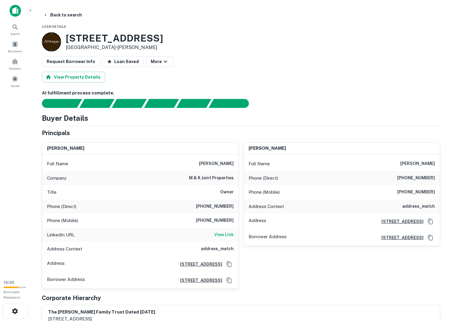
drag, startPoint x: 219, startPoint y: 1, endPoint x: 336, endPoint y: 45, distance: 125.2
click at [338, 45] on div "4260 3rd Ave San Diego, CA92103 • J.p. Morgan" at bounding box center [241, 41] width 398 height 19
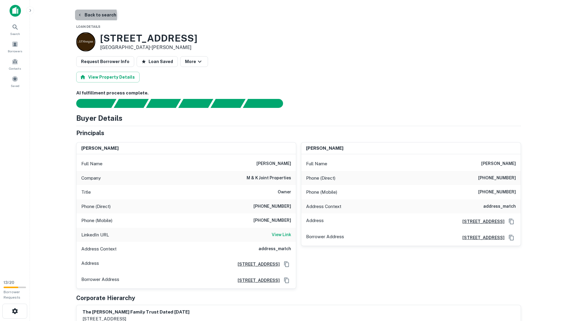
click at [91, 16] on button "Back to search" at bounding box center [97, 15] width 44 height 11
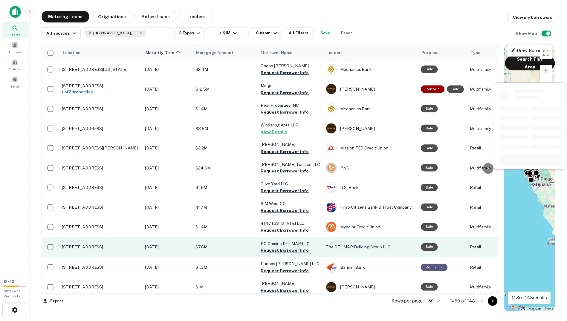
scroll to position [780, 0]
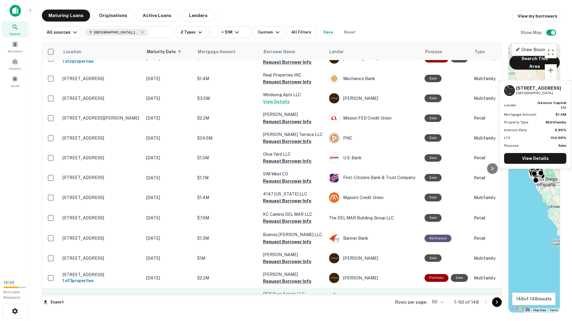
click at [114, 295] on p "4651 30th St San Diego, CA92116" at bounding box center [102, 297] width 78 height 5
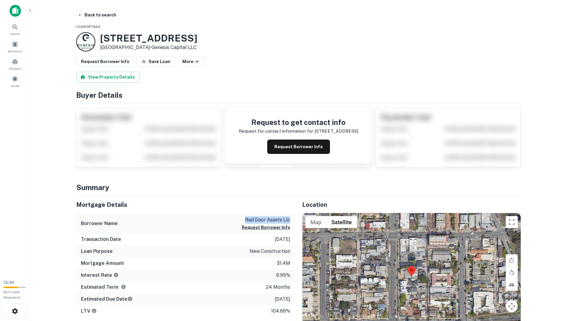
drag, startPoint x: 245, startPoint y: 220, endPoint x: 293, endPoint y: 216, distance: 48.6
click at [293, 216] on div "Borrower Name red door assets llc Request Borrower Info" at bounding box center [185, 223] width 219 height 19
copy p "red door assets llc"
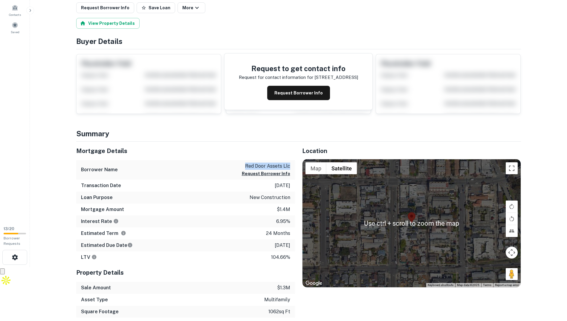
scroll to position [90, 0]
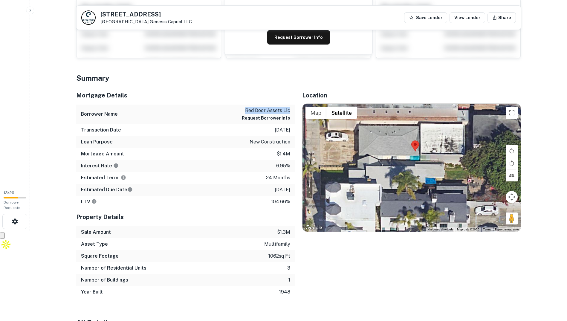
drag, startPoint x: 442, startPoint y: 176, endPoint x: 489, endPoint y: 208, distance: 57.5
click at [477, 200] on div at bounding box center [412, 168] width 218 height 128
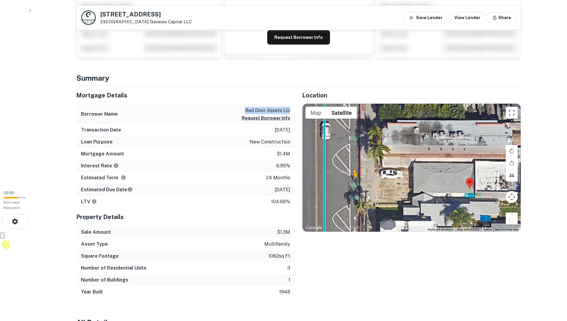
drag, startPoint x: 512, startPoint y: 221, endPoint x: 331, endPoint y: 185, distance: 184.5
click at [332, 185] on div "To activate drag with keyboard, press Alt + Enter. Once in keyboard drag state,…" at bounding box center [412, 168] width 218 height 128
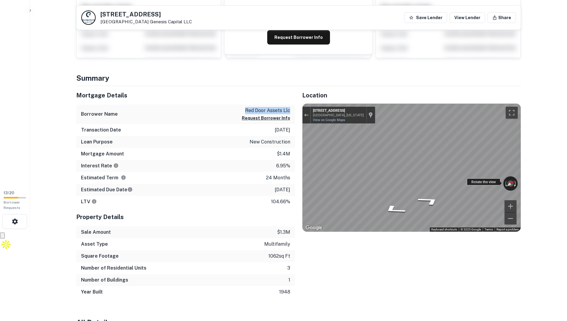
click at [512, 185] on div "← Move left → Move right ↑ Move up ↓ Move down + Zoom in - Zoom out 4656 30th S…" at bounding box center [412, 168] width 218 height 128
click at [509, 201] on div "← Move left → Move right ↑ Move up ↓ Move down + Zoom in - Zoom out 4656 30th S…" at bounding box center [412, 168] width 218 height 128
click at [512, 112] on button "Toggle fullscreen view" at bounding box center [512, 113] width 12 height 12
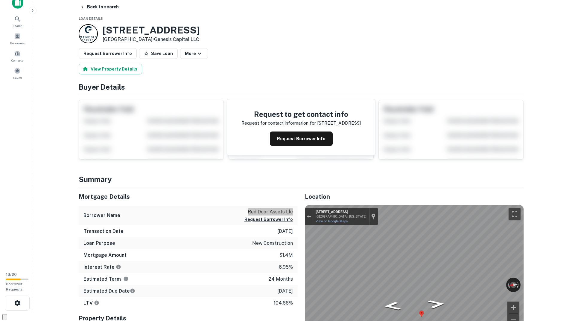
scroll to position [0, 0]
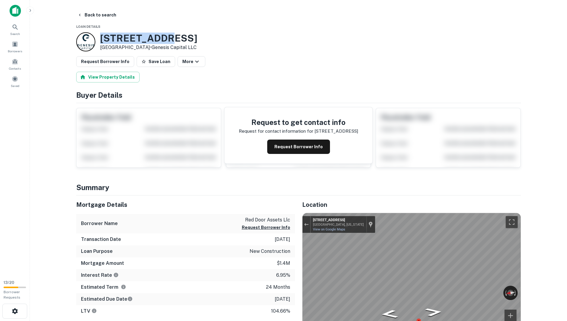
drag, startPoint x: 159, startPoint y: 37, endPoint x: 93, endPoint y: 42, distance: 66.6
click at [93, 42] on div "4651 30th St San Diego, CA92116 • Genesis Capital LLC" at bounding box center [136, 41] width 121 height 19
copy div "4651 30th St"
click at [192, 219] on div "Borrower Name red door assets llc Request Borrower Info" at bounding box center [185, 223] width 219 height 19
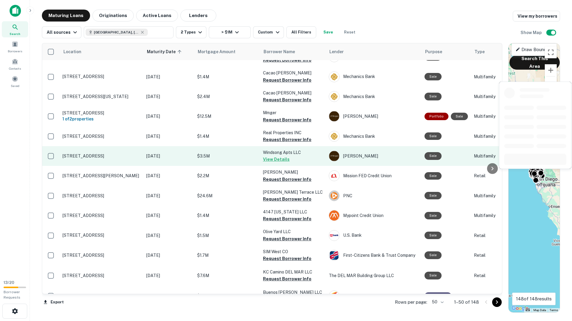
scroll to position [780, 0]
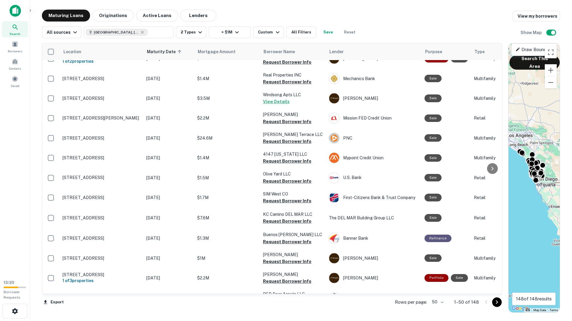
click at [493, 301] on button "Go to next page" at bounding box center [497, 303] width 10 height 10
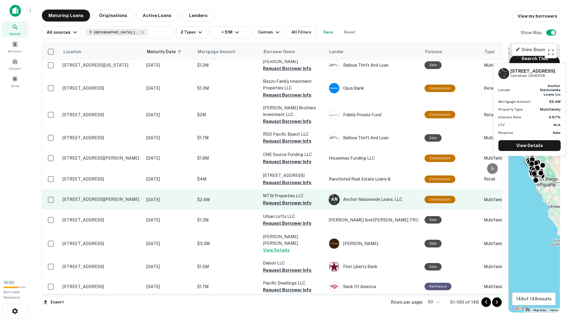
scroll to position [510, 0]
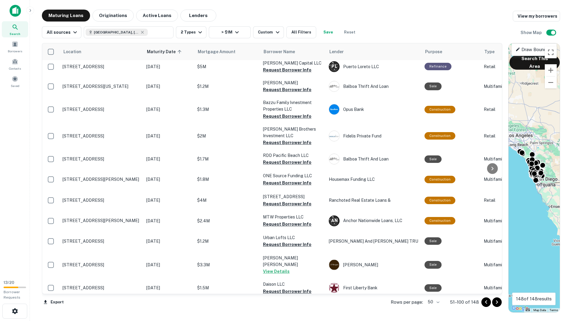
click at [413, 27] on div "All sources San Diego County, CA, USA ​ 2 Types > $1M Custom All Filters Save R…" at bounding box center [301, 30] width 518 height 17
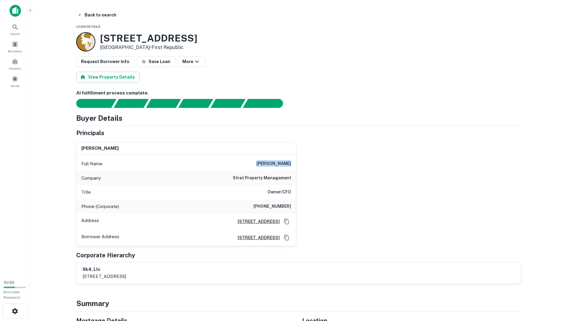
drag, startPoint x: 265, startPoint y: 165, endPoint x: 293, endPoint y: 162, distance: 28.2
click at [293, 162] on div "Full Name randy strauss" at bounding box center [187, 164] width 220 height 14
click at [394, 185] on div "randy strauss Full Name randy strauss Company strat property management Title O…" at bounding box center [296, 192] width 450 height 109
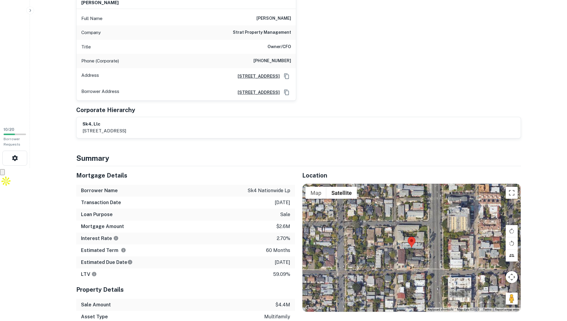
scroll to position [150, 0]
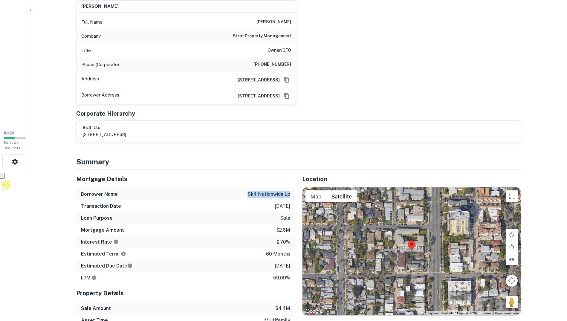
drag, startPoint x: 246, startPoint y: 166, endPoint x: 292, endPoint y: 167, distance: 46.4
click at [292, 188] on div "Borrower Name sk4 nationwide lp" at bounding box center [185, 194] width 219 height 12
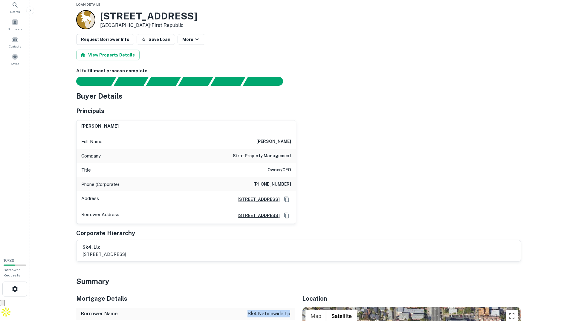
scroll to position [0, 0]
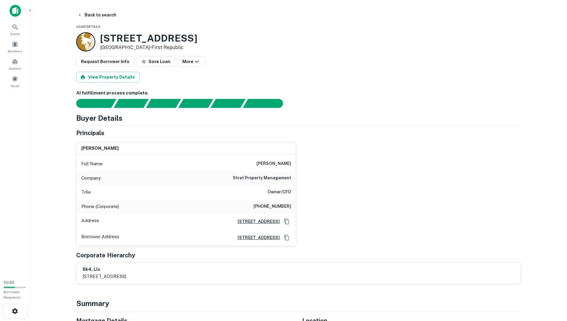
drag, startPoint x: 100, startPoint y: 35, endPoint x: 147, endPoint y: 45, distance: 48.0
click at [147, 45] on div "3526 Park Blvd San Diego, CA92103 • First Republic" at bounding box center [148, 42] width 97 height 19
click at [329, 157] on div "randy strauss Full Name randy strauss Company strat property management Title O…" at bounding box center [296, 192] width 450 height 109
drag, startPoint x: 257, startPoint y: 162, endPoint x: 316, endPoint y: 168, distance: 59.5
click at [316, 168] on div "randy strauss Full Name randy strauss Company strat property management Title O…" at bounding box center [296, 192] width 450 height 109
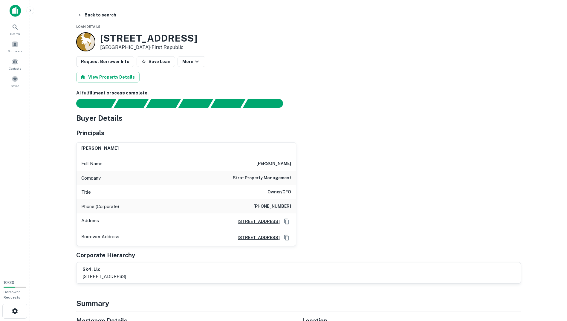
drag, startPoint x: 316, startPoint y: 168, endPoint x: 321, endPoint y: 183, distance: 15.3
click at [321, 183] on div "randy strauss Full Name randy strauss Company strat property management Title O…" at bounding box center [296, 192] width 450 height 109
click at [147, 64] on button "Save Loan" at bounding box center [156, 61] width 39 height 11
